Goal: Task Accomplishment & Management: Complete application form

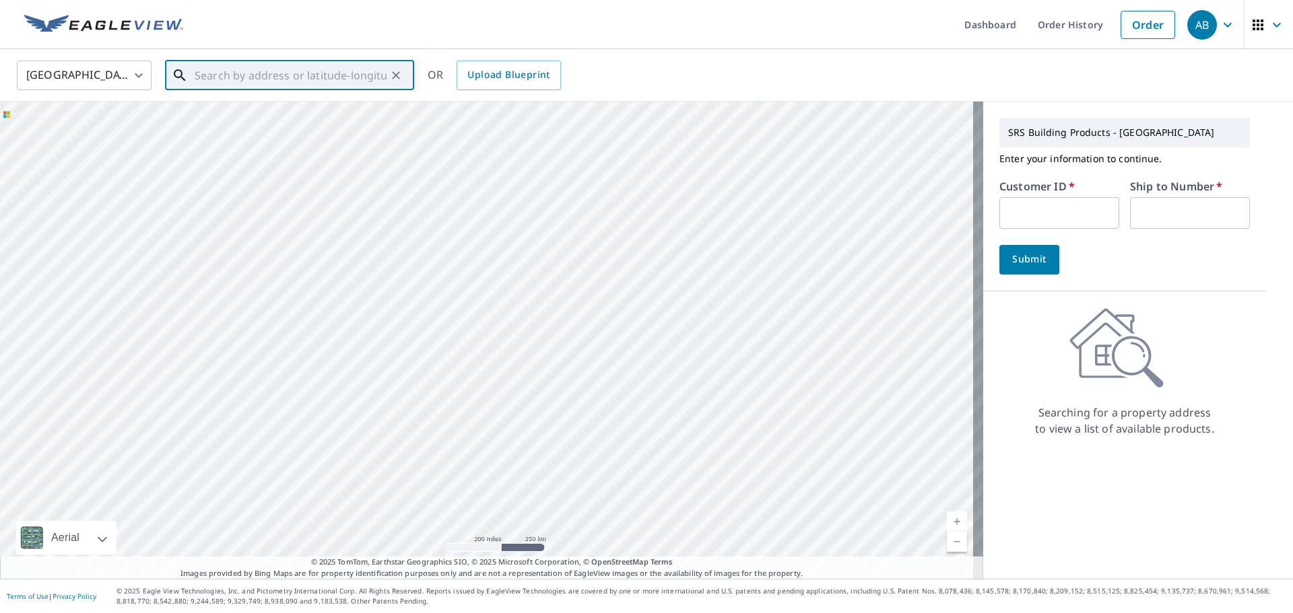
click at [302, 72] on input "text" at bounding box center [291, 76] width 192 height 38
click at [270, 78] on input "text" at bounding box center [291, 76] width 192 height 38
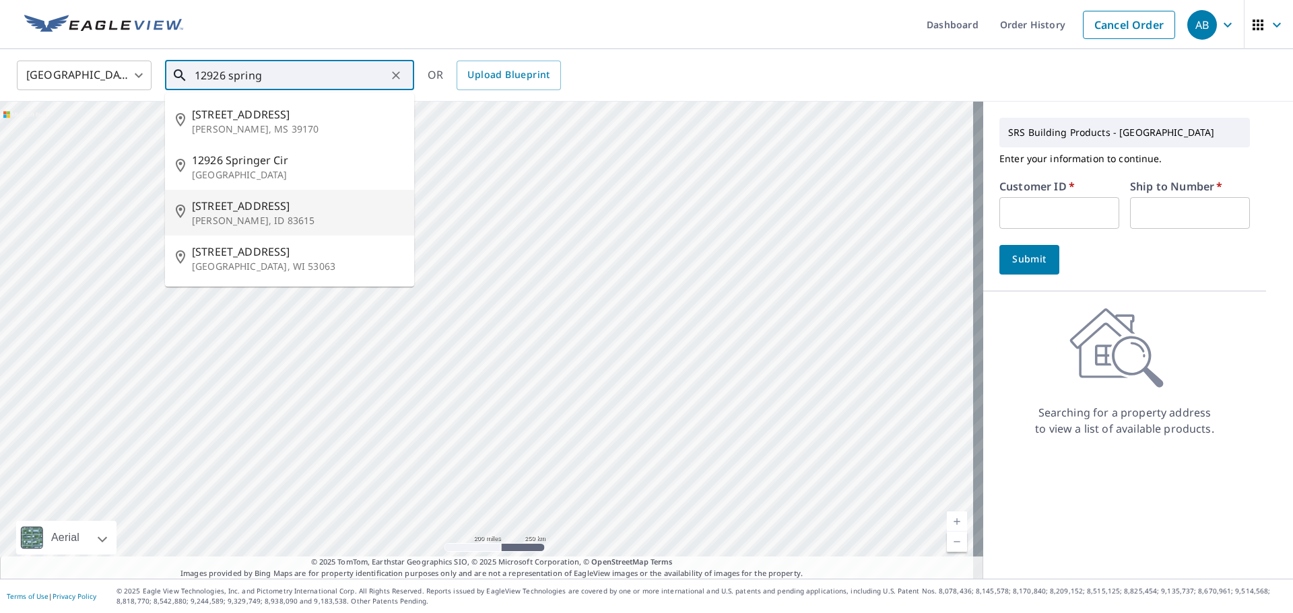
click at [285, 210] on span "[STREET_ADDRESS]" at bounding box center [297, 206] width 211 height 16
type input "[STREET_ADDRESS][PERSON_NAME]"
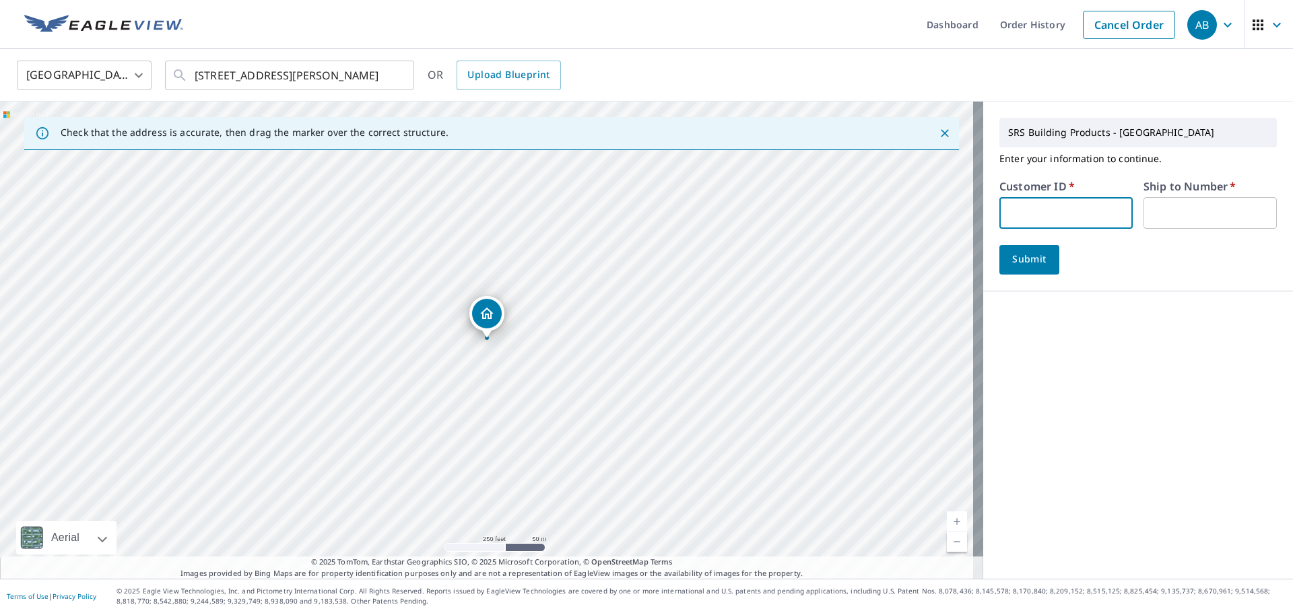
click at [1055, 207] on input "text" at bounding box center [1065, 213] width 133 height 32
type input "moo326"
type input "1"
click at [1030, 270] on button "Submit" at bounding box center [1029, 260] width 60 height 30
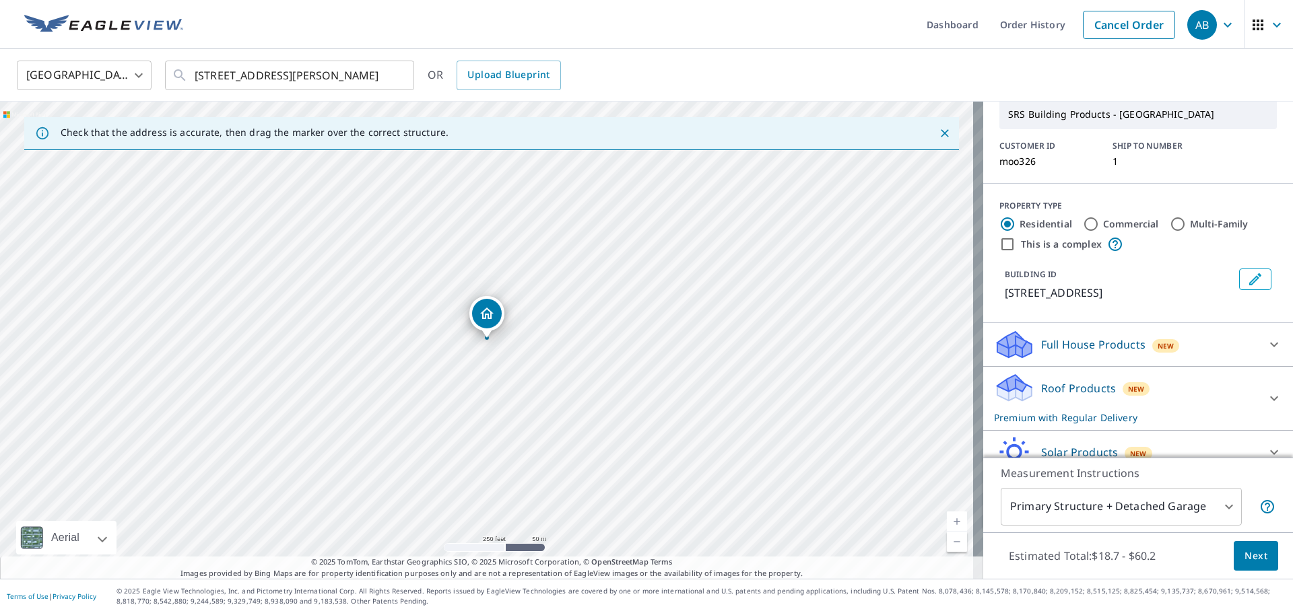
scroll to position [133, 0]
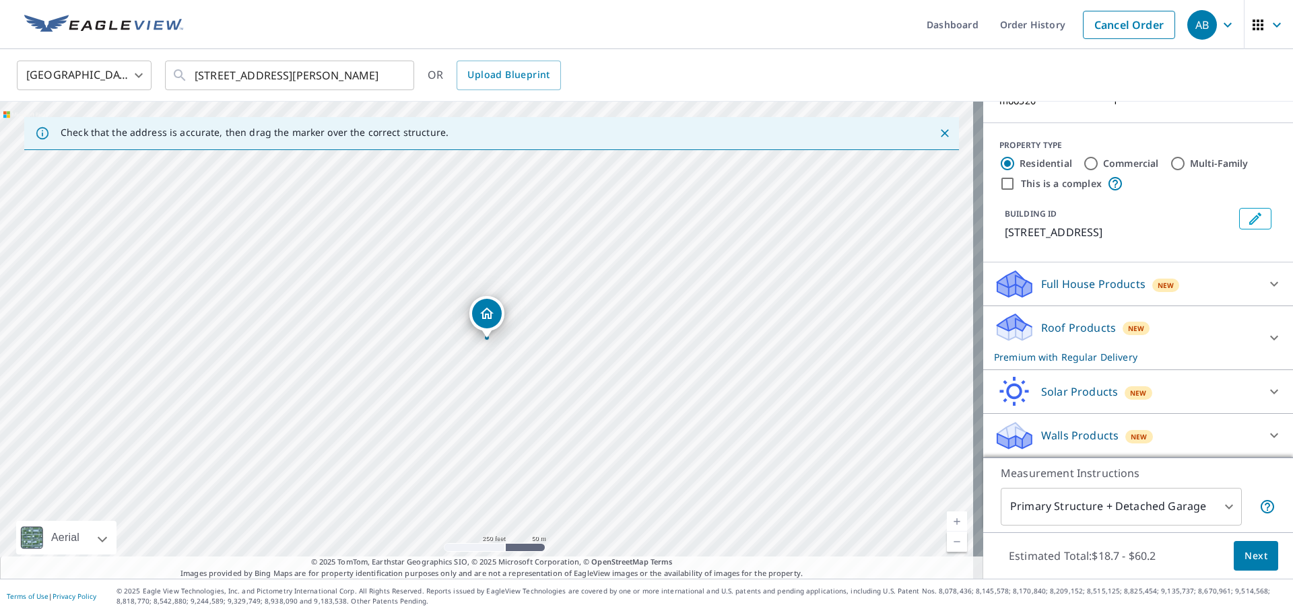
click at [1251, 549] on span "Next" at bounding box center [1255, 556] width 23 height 17
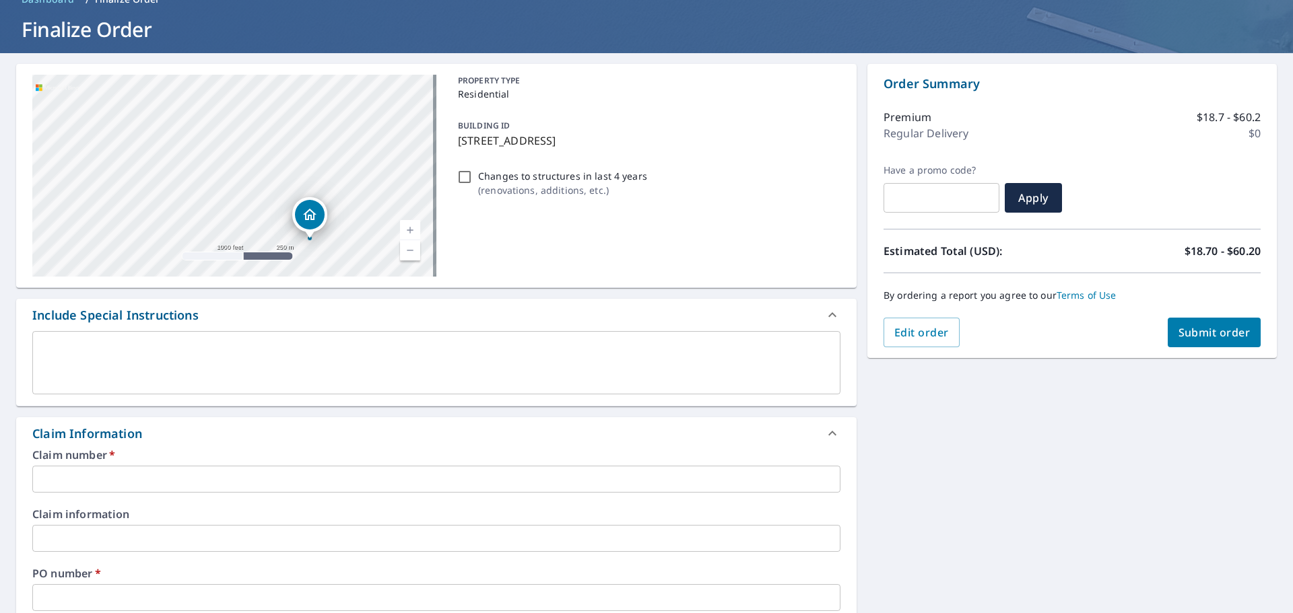
scroll to position [202, 0]
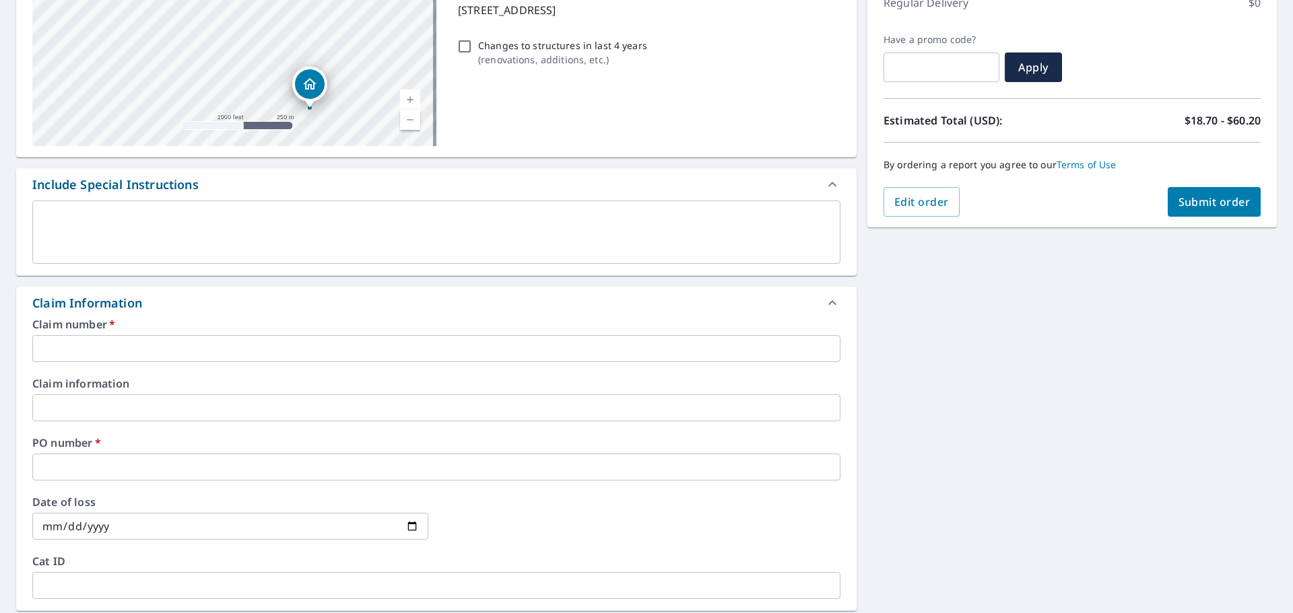
click at [141, 343] on input "text" at bounding box center [436, 348] width 808 height 27
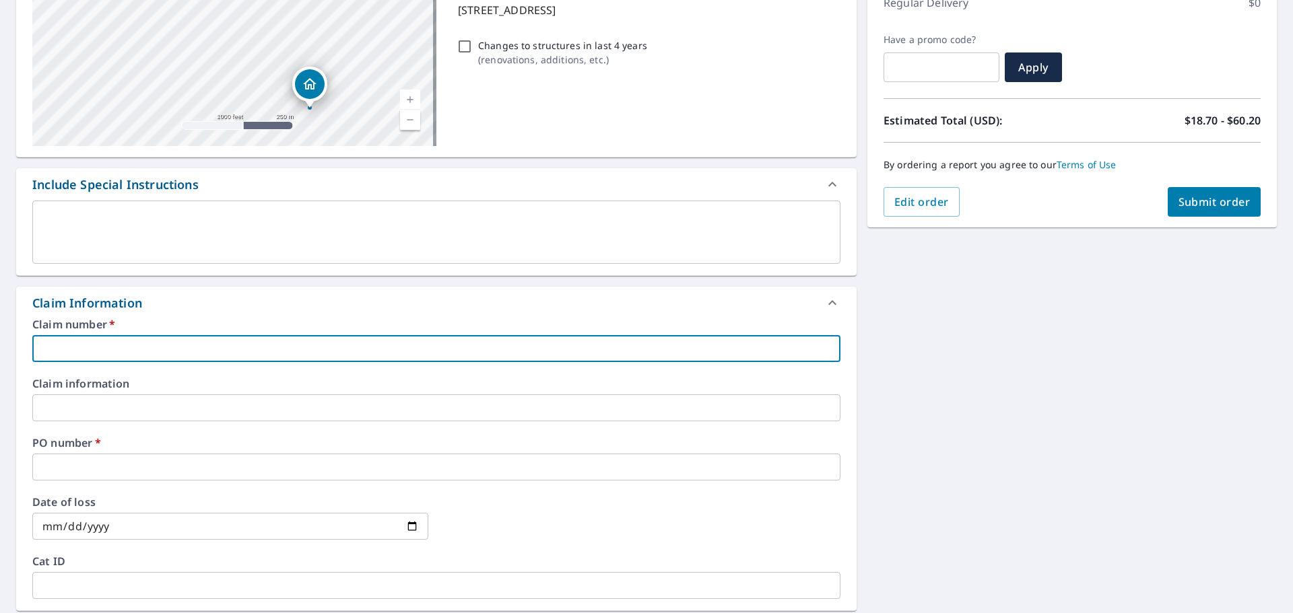
type input "1"
checkbox input "true"
type input "12"
checkbox input "true"
type input "129"
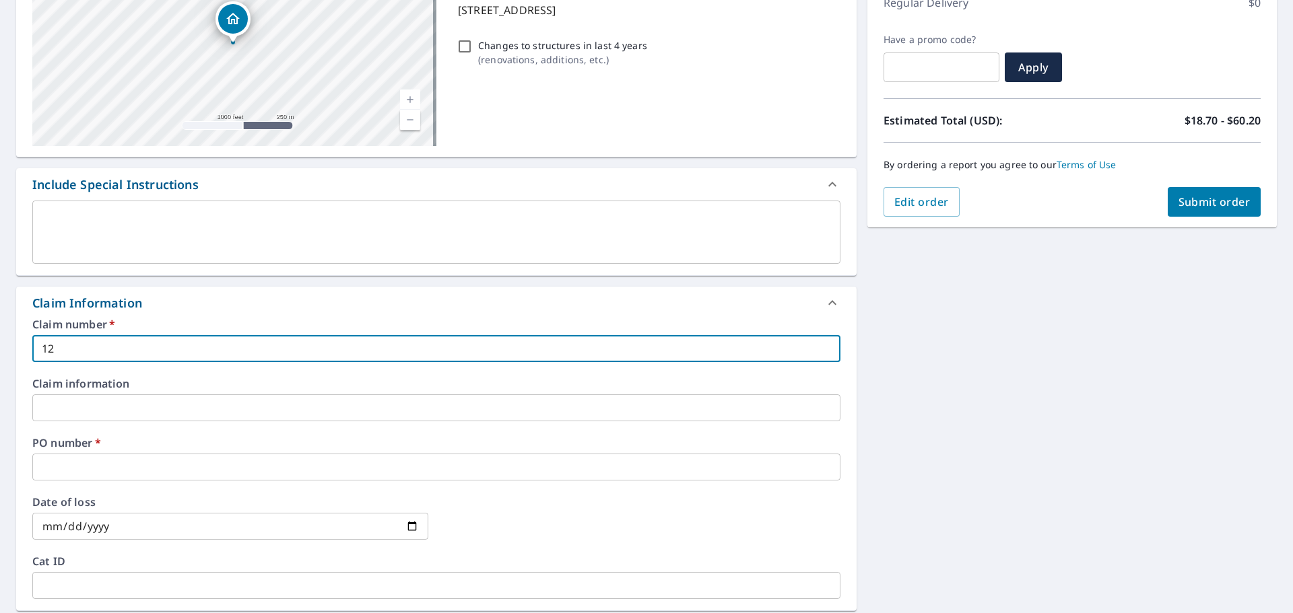
checkbox input "true"
type input "1292"
checkbox input "true"
type input "12926"
checkbox input "true"
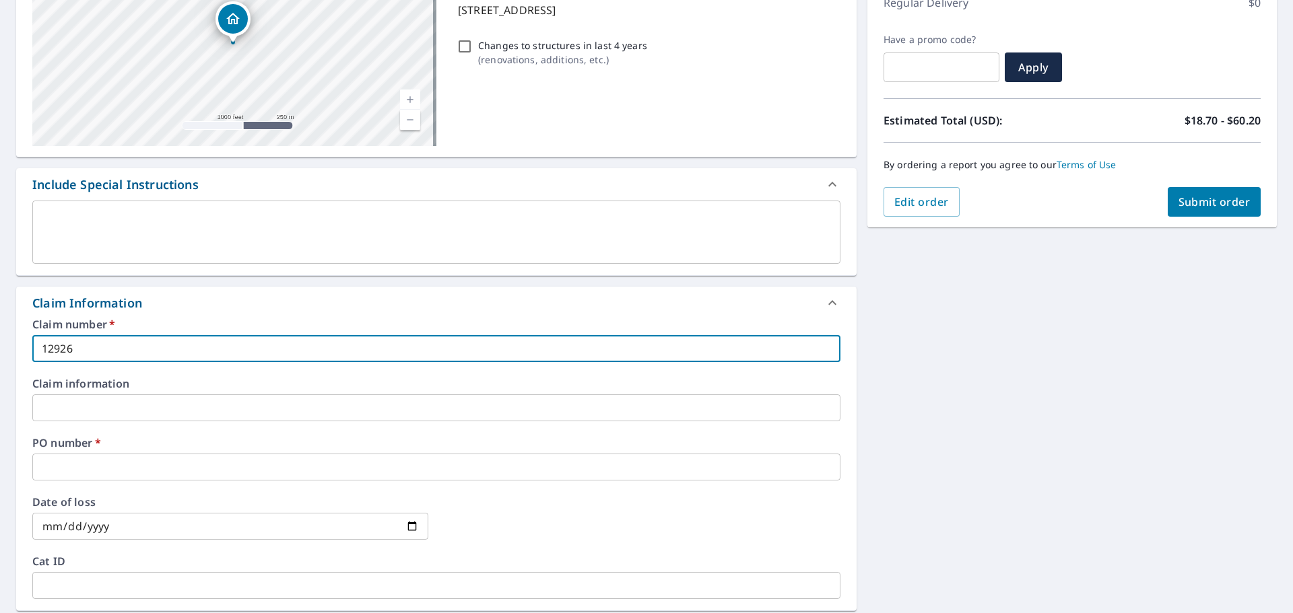
type input "12926"
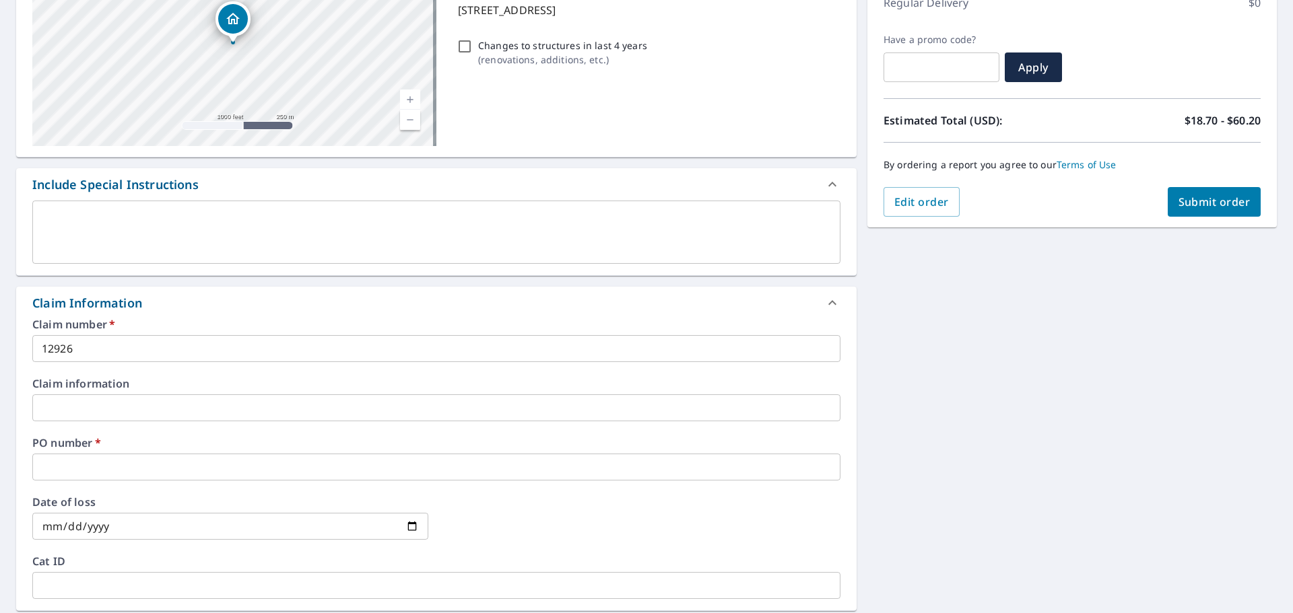
click at [102, 446] on label "PO number   *" at bounding box center [436, 443] width 808 height 11
click at [102, 458] on input "text" at bounding box center [436, 467] width 808 height 27
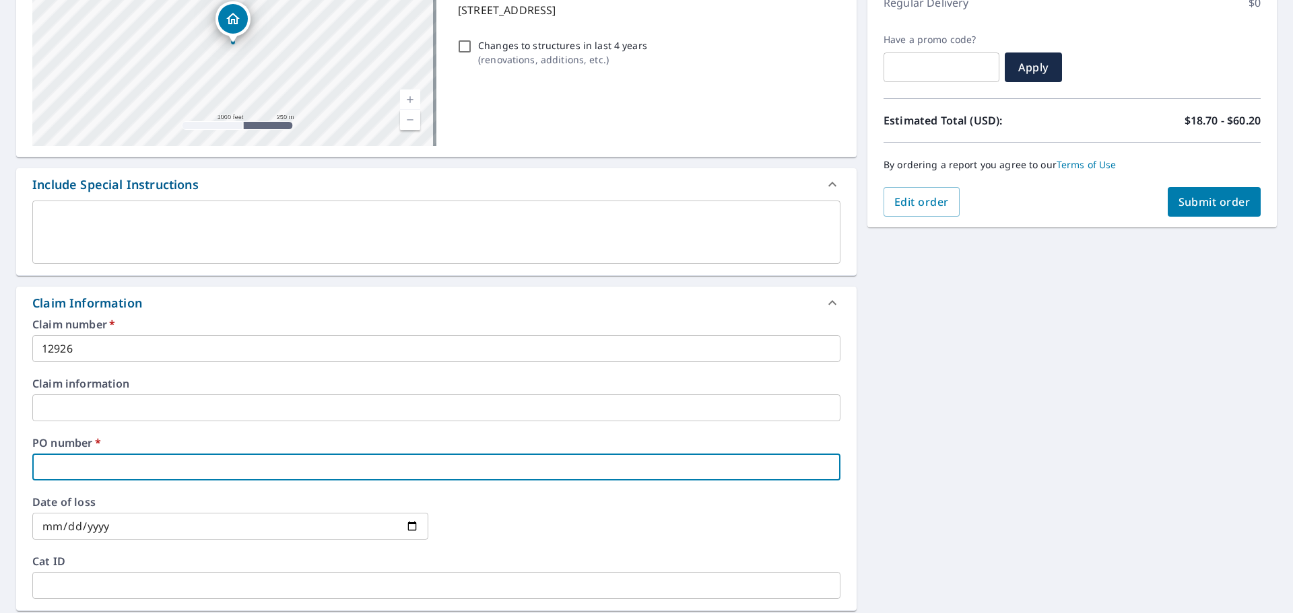
type input "1"
checkbox input "true"
type input "12"
checkbox input "true"
type input "126"
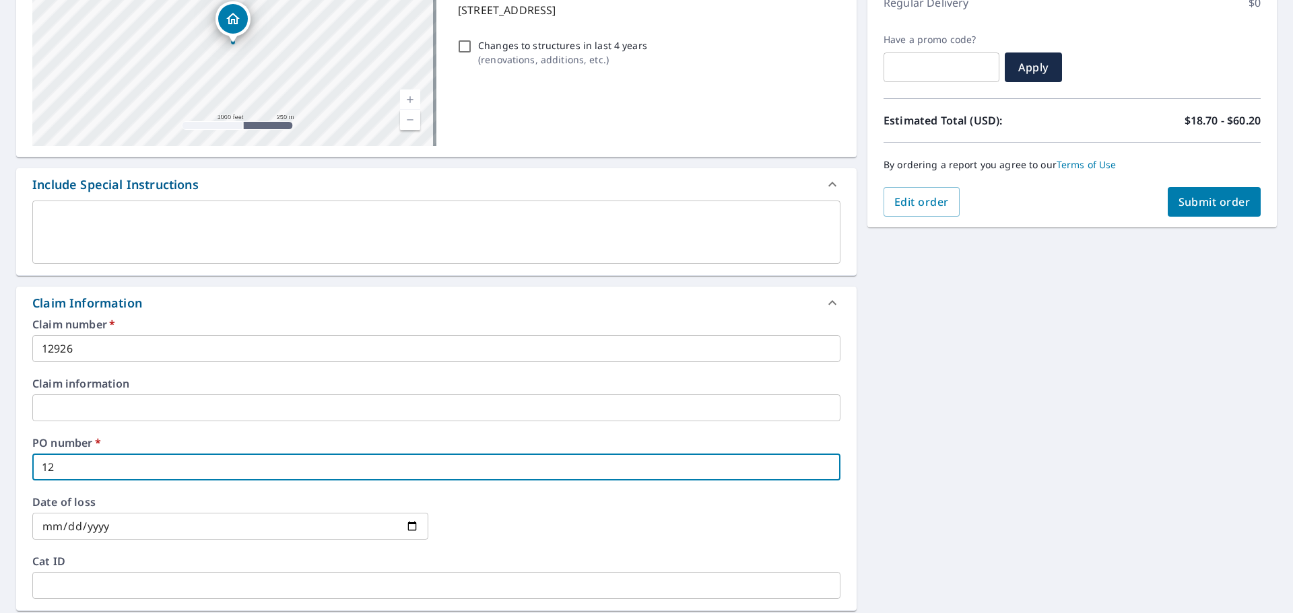
checkbox input "true"
type input "12"
checkbox input "true"
type input "129"
checkbox input "true"
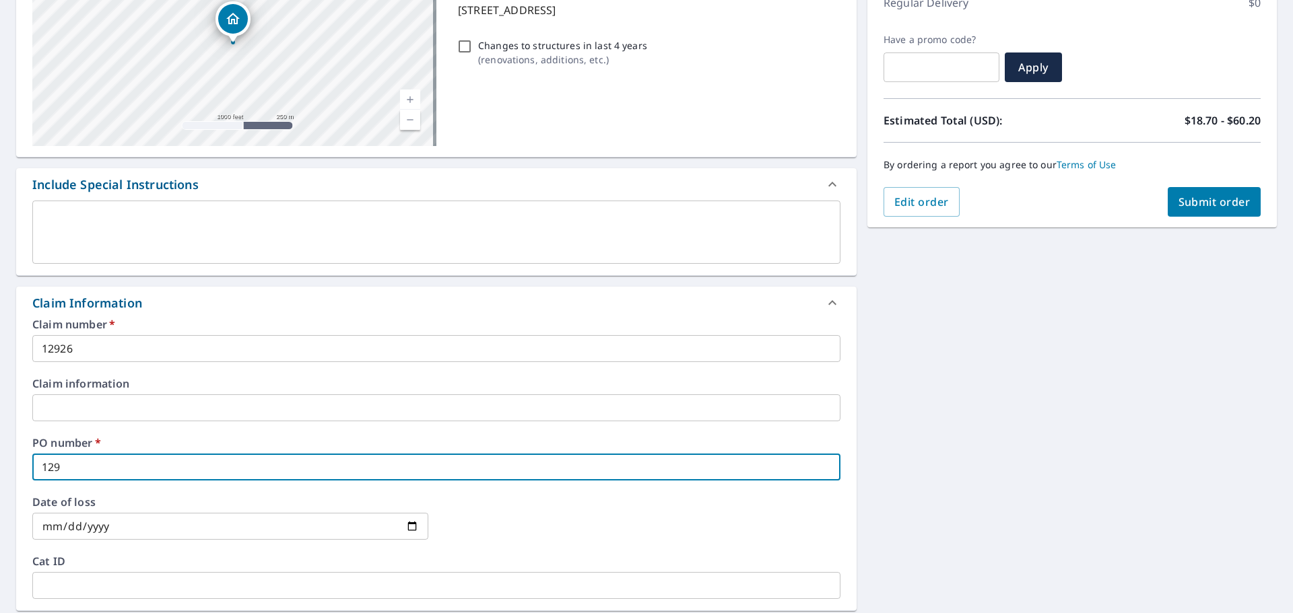
type input "1292"
checkbox input "true"
type input "12926"
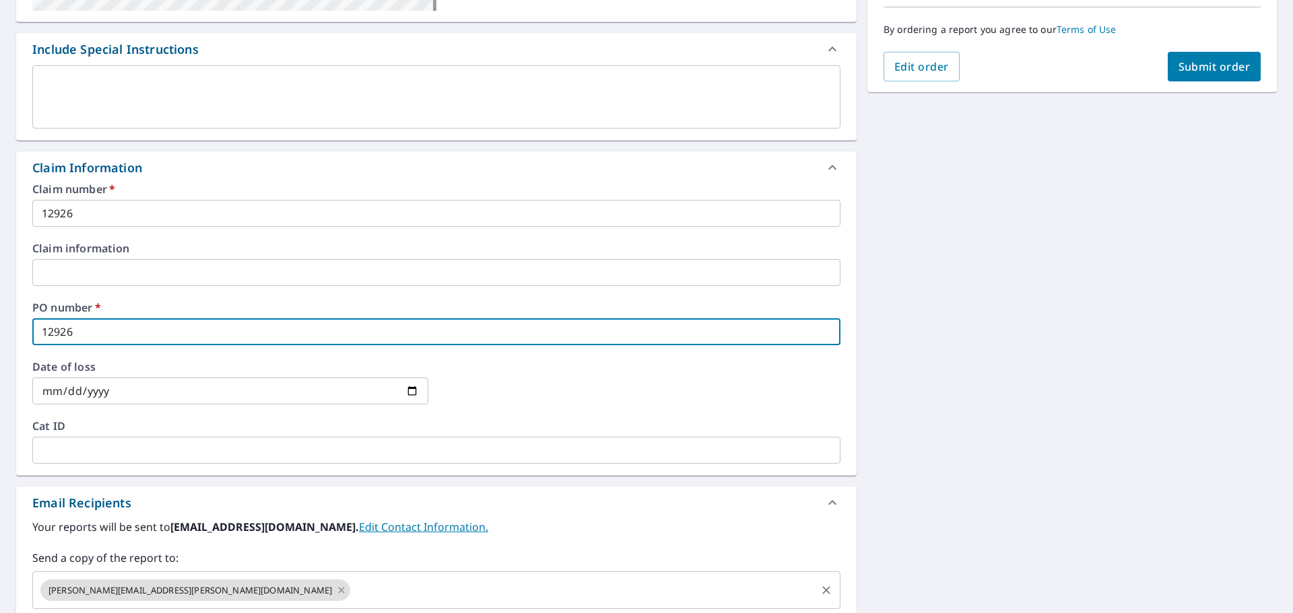
scroll to position [471, 0]
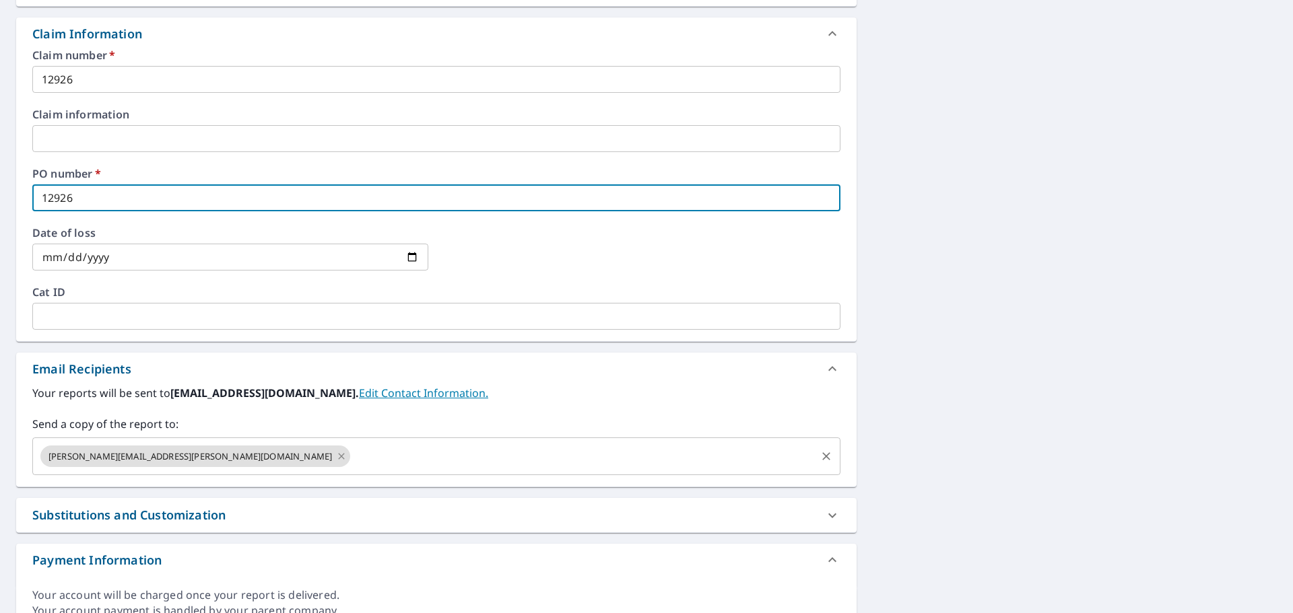
click at [336, 462] on icon at bounding box center [341, 456] width 11 height 15
checkbox input "true"
type input "12926"
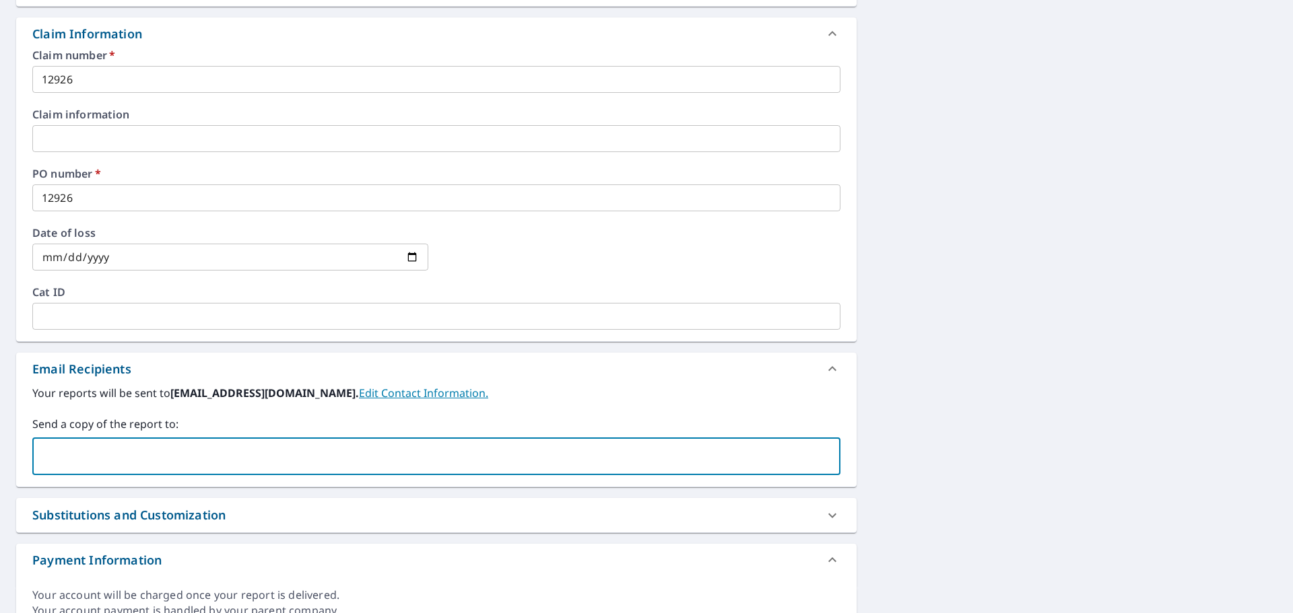
click at [195, 461] on input "text" at bounding box center [426, 457] width 776 height 26
click at [71, 451] on input "text" at bounding box center [426, 457] width 776 height 26
paste input "[PERSON_NAME][EMAIL_ADDRESS][PERSON_NAME][DOMAIN_NAME]"
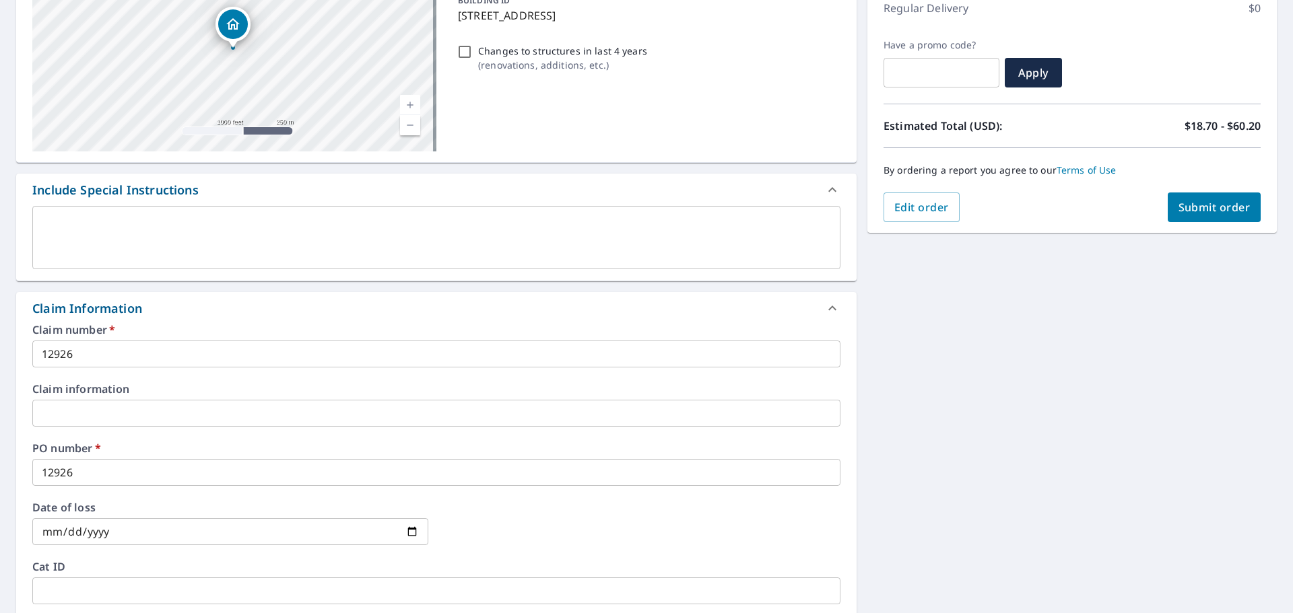
scroll to position [0, 0]
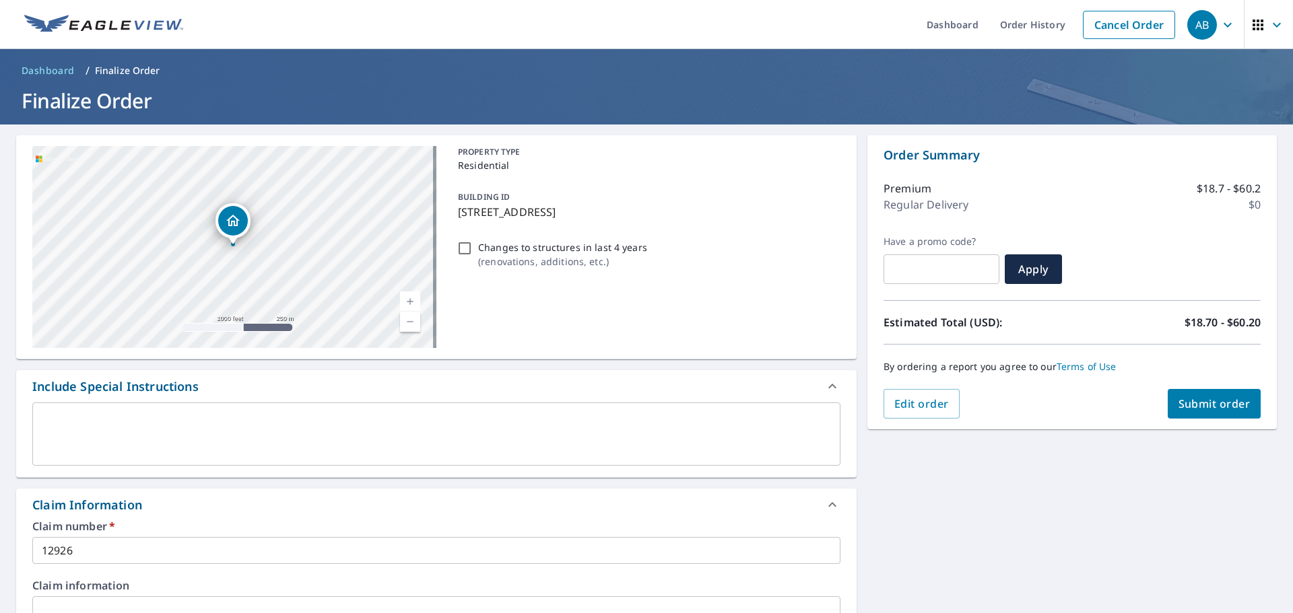
type input "[PERSON_NAME][EMAIL_ADDRESS][PERSON_NAME][DOMAIN_NAME]"
click at [1233, 394] on button "Submit order" at bounding box center [1215, 404] width 94 height 30
checkbox input "true"
